Goal: Task Accomplishment & Management: Complete application form

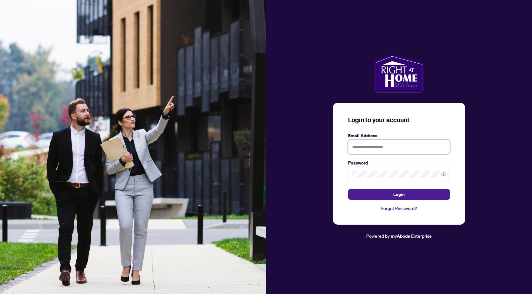
click at [401, 148] on input "text" at bounding box center [399, 147] width 102 height 15
type input "**********"
click at [348, 189] on button "Login" at bounding box center [399, 194] width 102 height 11
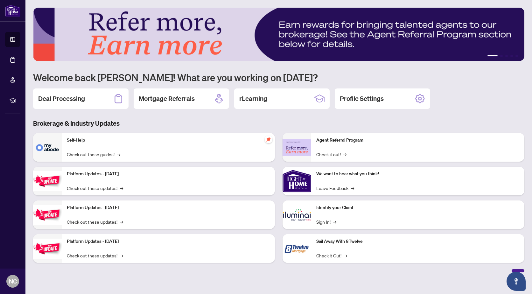
click at [46, 93] on div "Deal Processing" at bounding box center [80, 98] width 95 height 20
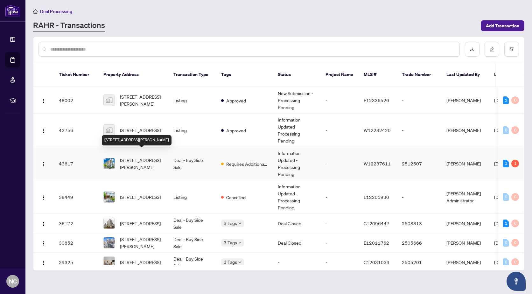
click at [134, 157] on span "[STREET_ADDRESS][PERSON_NAME]" at bounding box center [141, 164] width 43 height 14
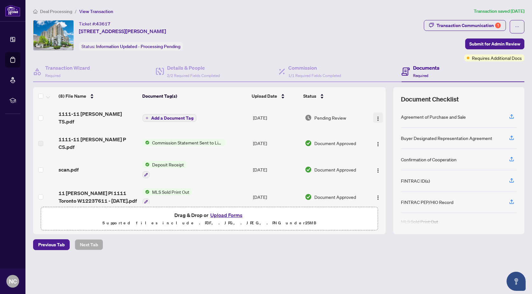
click at [376, 116] on img "button" at bounding box center [377, 118] width 5 height 5
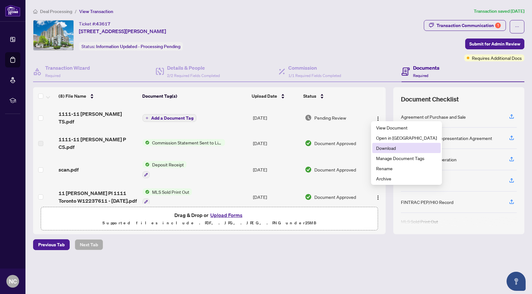
click at [389, 149] on span "Download" at bounding box center [406, 147] width 61 height 7
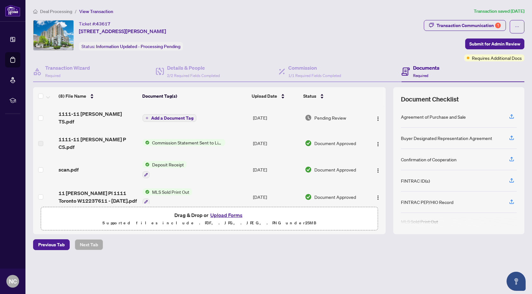
click at [237, 214] on button "Upload Forms" at bounding box center [226, 215] width 36 height 8
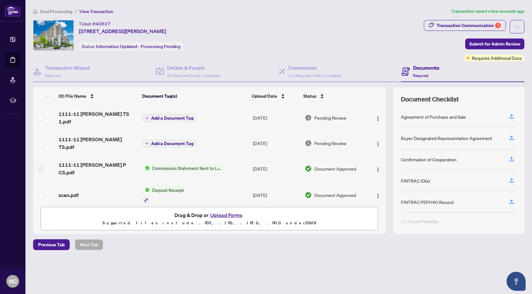
click at [177, 116] on span "Add a Document Tag" at bounding box center [172, 118] width 42 height 4
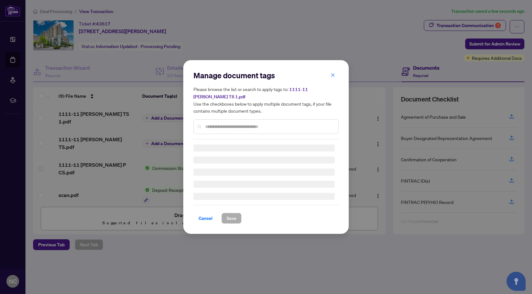
click at [232, 129] on div "Manage document tags Please browse the list or search to apply tags to: 1111-11…" at bounding box center [265, 146] width 145 height 153
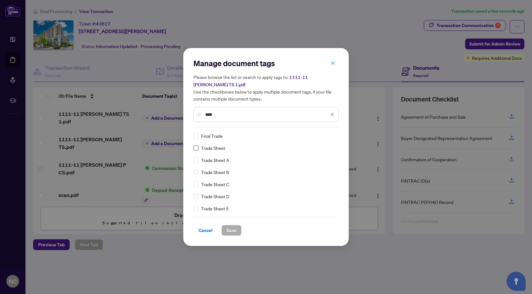
type input "****"
click at [233, 227] on span "Save" at bounding box center [232, 230] width 10 height 10
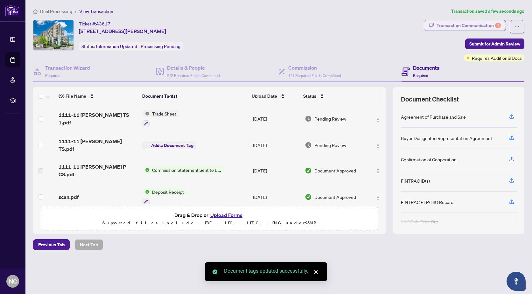
click at [471, 22] on div "Transaction Communication 1" at bounding box center [469, 25] width 64 height 10
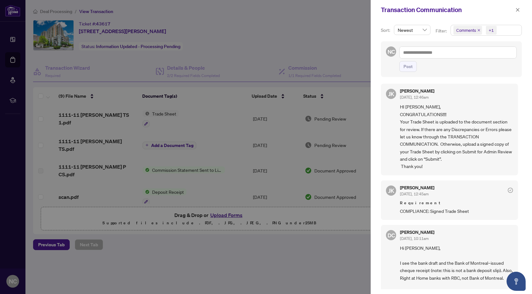
scroll to position [1, 0]
click at [516, 11] on button "button" at bounding box center [518, 10] width 8 height 8
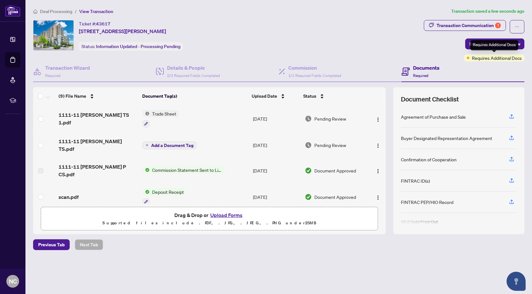
click at [495, 41] on div "Requires Additional Docs" at bounding box center [494, 45] width 48 height 10
click at [501, 43] on span "Submit for Admin Review" at bounding box center [494, 44] width 51 height 10
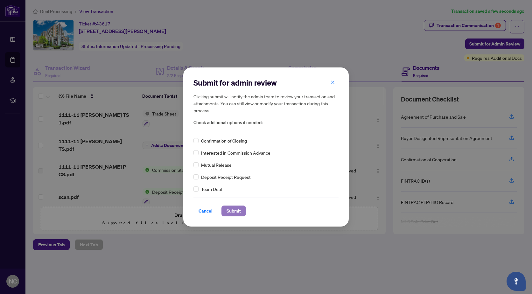
click at [231, 209] on span "Submit" at bounding box center [234, 211] width 14 height 10
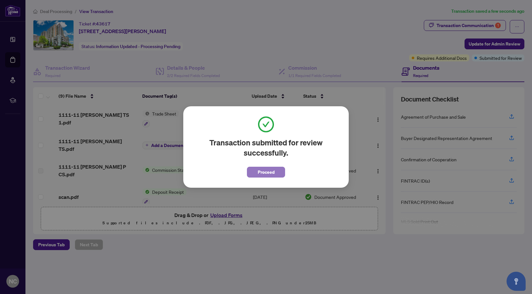
click at [266, 170] on span "Proceed" at bounding box center [266, 172] width 17 height 10
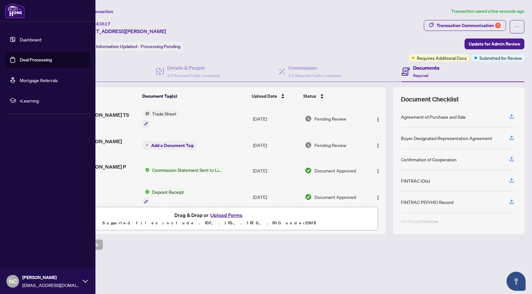
click at [34, 61] on link "Deal Processing" at bounding box center [36, 60] width 32 height 6
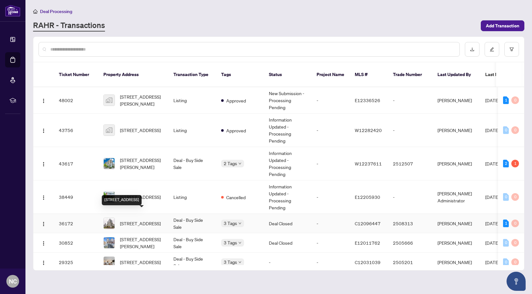
click at [146, 220] on span "[STREET_ADDRESS]" at bounding box center [140, 223] width 41 height 7
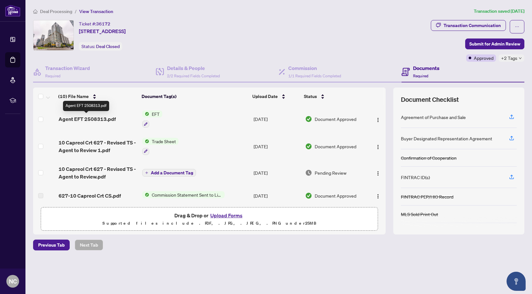
click at [101, 118] on span "Agent EFT 2508313.pdf" at bounding box center [87, 119] width 57 height 8
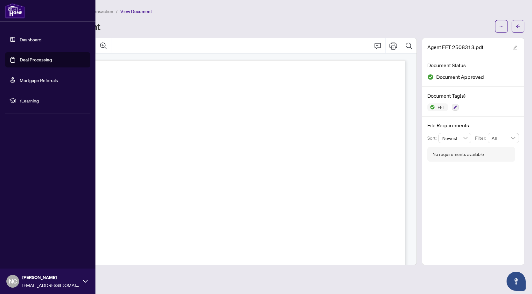
click at [85, 285] on div "NC [PERSON_NAME] [PERSON_NAME][EMAIL_ADDRESS][DOMAIN_NAME]" at bounding box center [47, 281] width 95 height 25
click at [27, 246] on span "Logout" at bounding box center [25, 243] width 14 height 10
